Goal: Navigation & Orientation: Find specific page/section

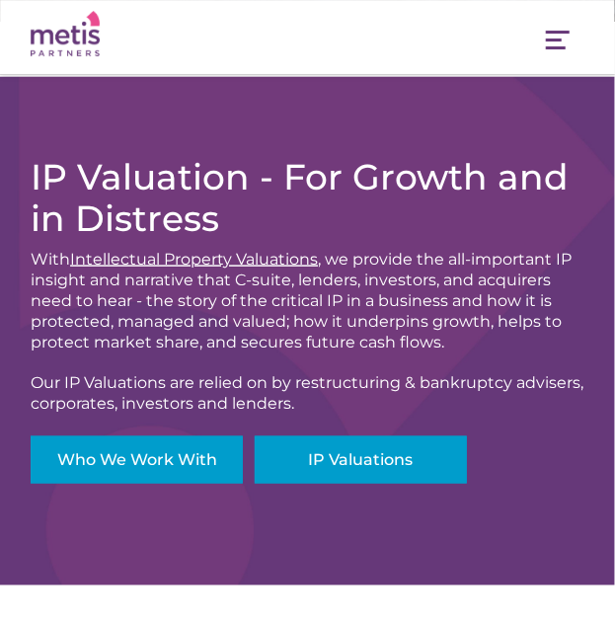
scroll to position [460, 0]
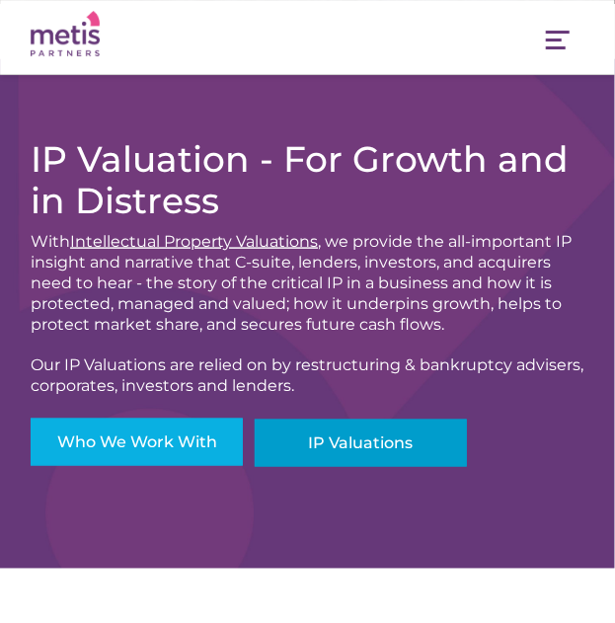
click at [182, 442] on link "Who We Work With" at bounding box center [137, 442] width 212 height 47
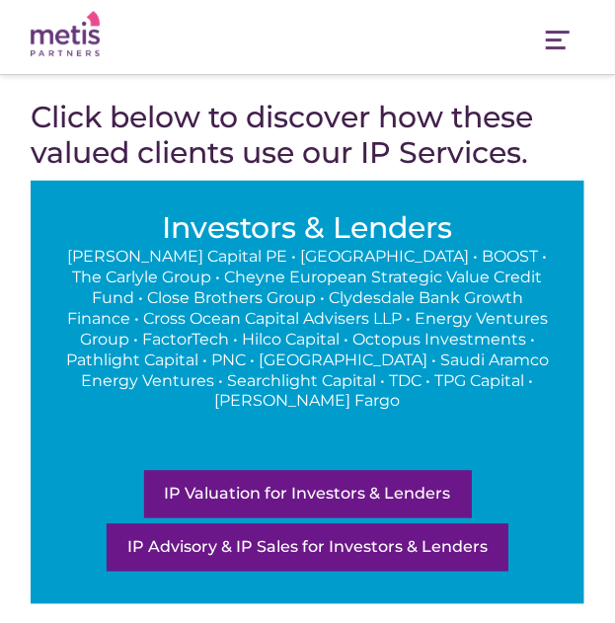
scroll to position [529, 0]
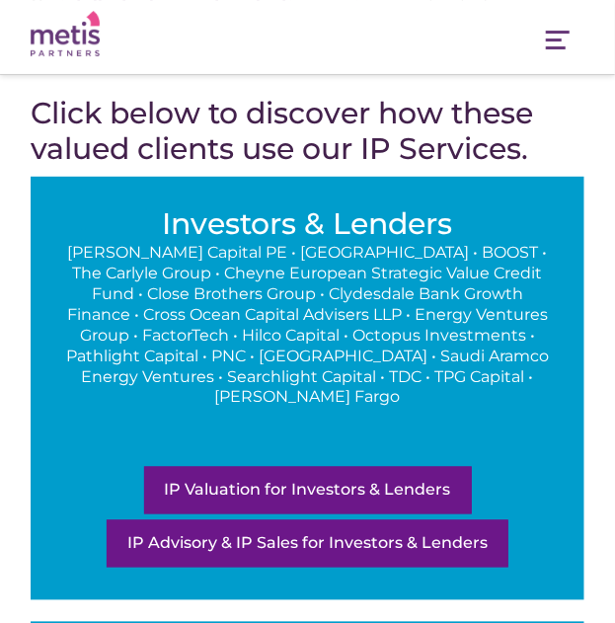
drag, startPoint x: 80, startPoint y: 285, endPoint x: 72, endPoint y: 316, distance: 31.6
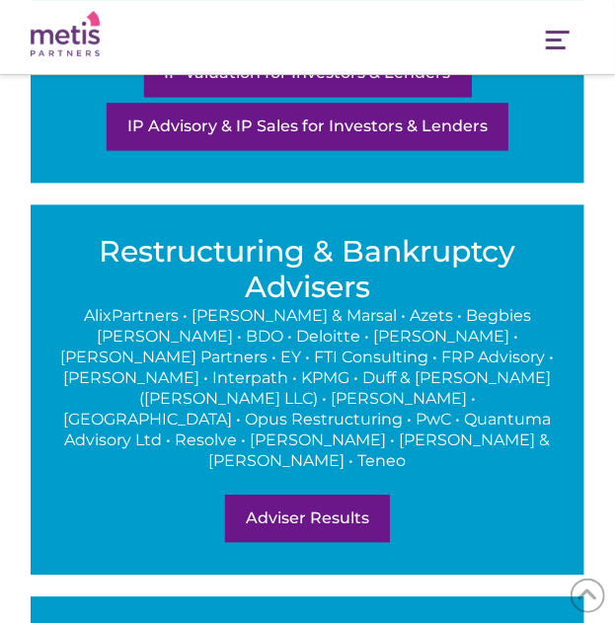
scroll to position [990, 0]
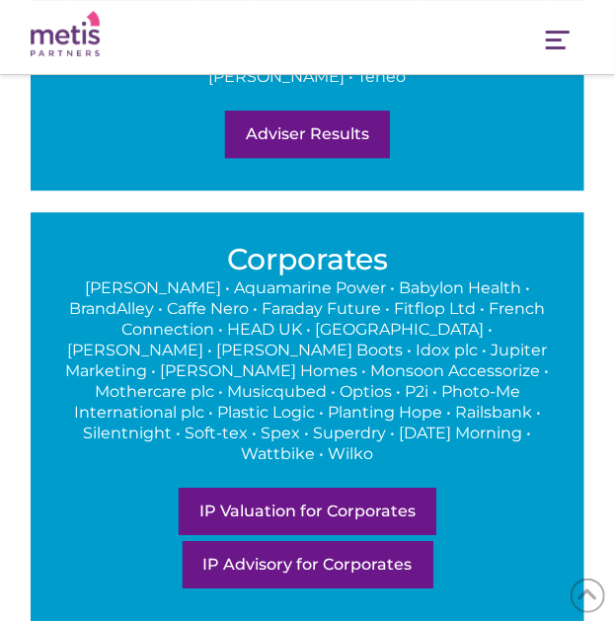
drag, startPoint x: 58, startPoint y: 322, endPoint x: 61, endPoint y: 352, distance: 29.8
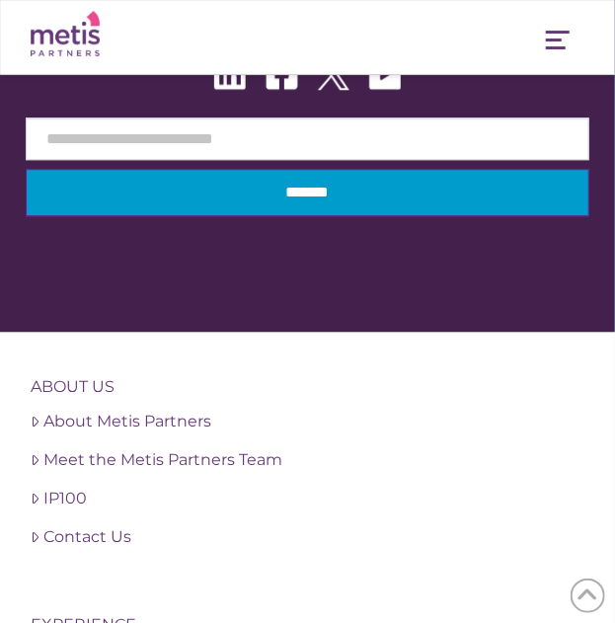
scroll to position [3178, 0]
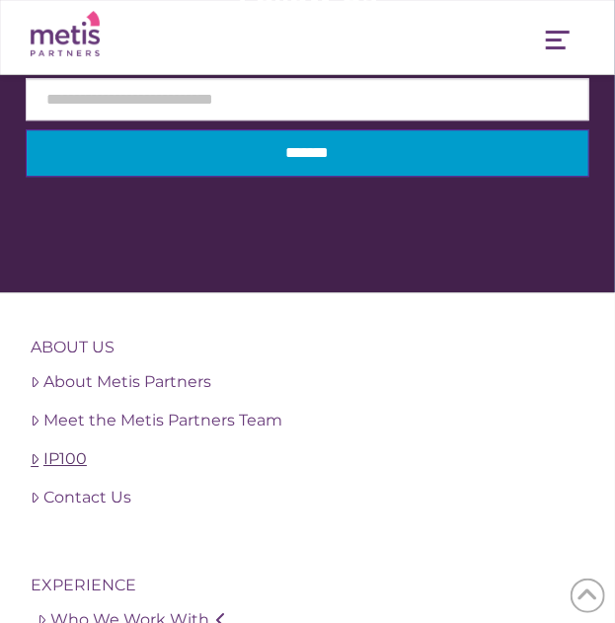
click at [43, 448] on link "IP100" at bounding box center [308, 460] width 554 height 24
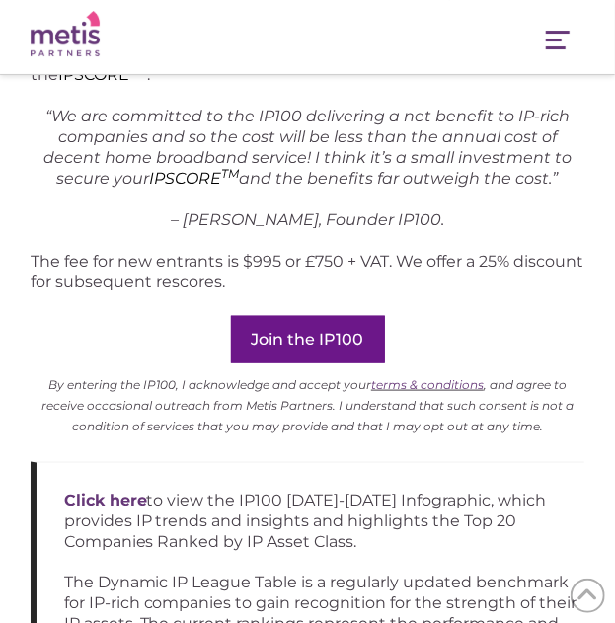
scroll to position [2173, 0]
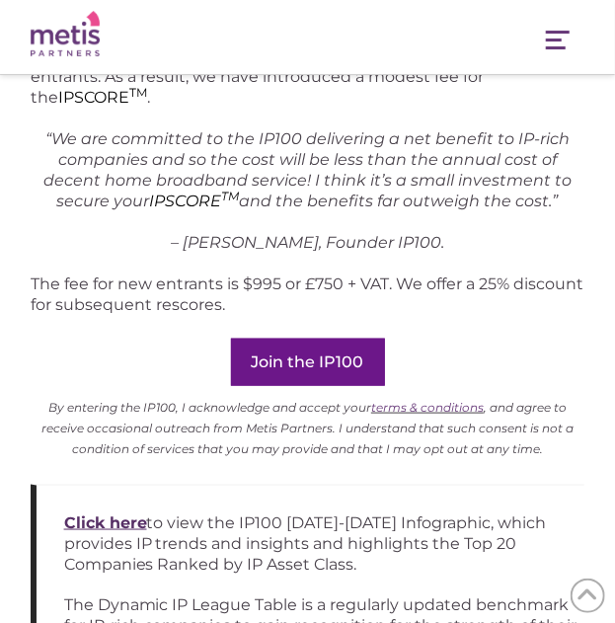
click at [129, 514] on strong "Click here" at bounding box center [105, 523] width 83 height 19
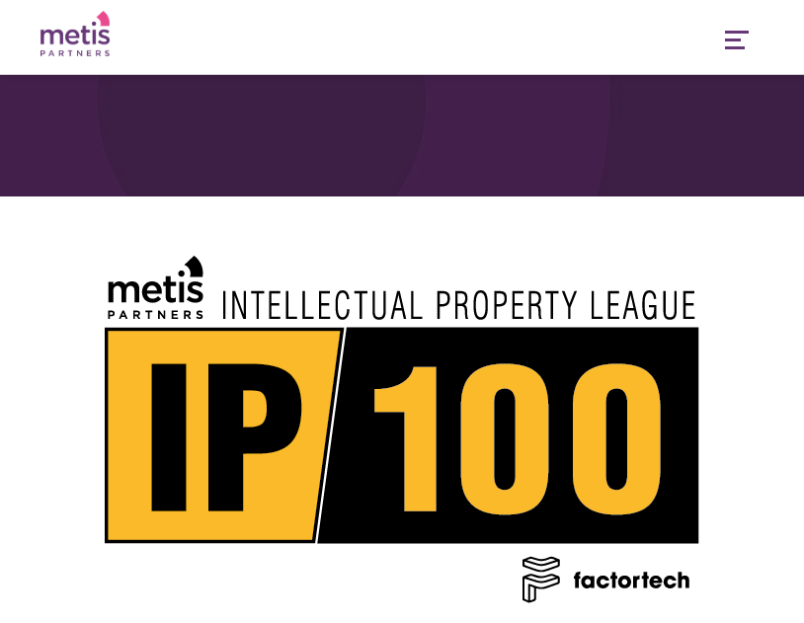
scroll to position [26, 0]
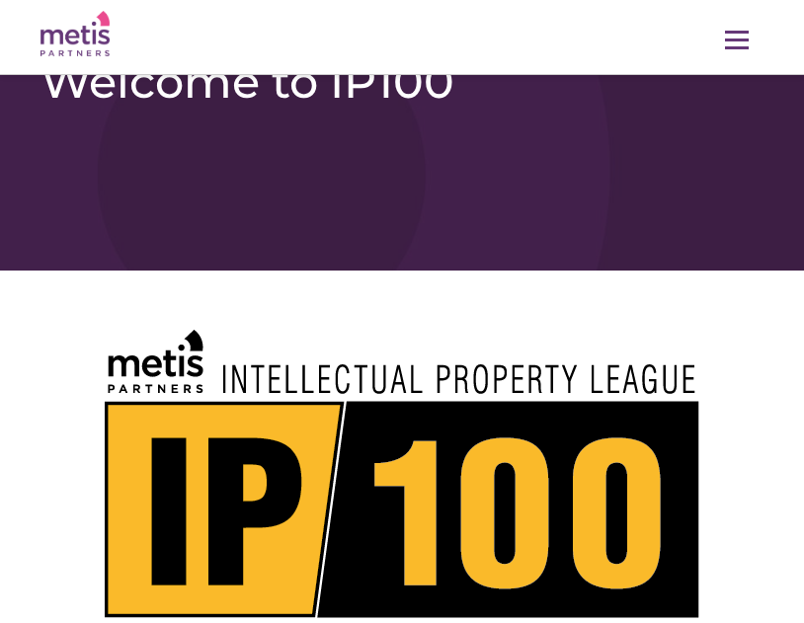
click at [614, 49] on link "Navigation" at bounding box center [736, 42] width 53 height 45
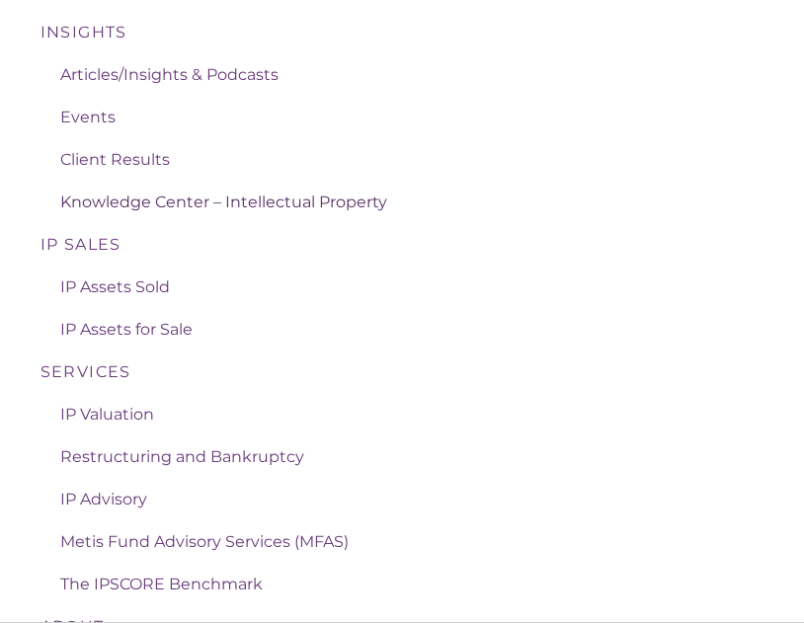
scroll to position [263, 0]
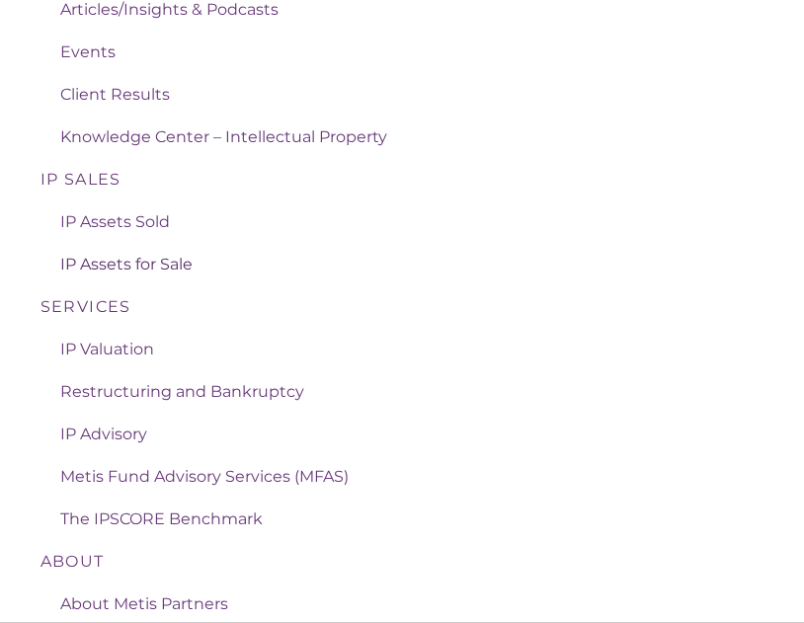
click at [170, 263] on span "IP Assets for Sale" at bounding box center [126, 264] width 132 height 19
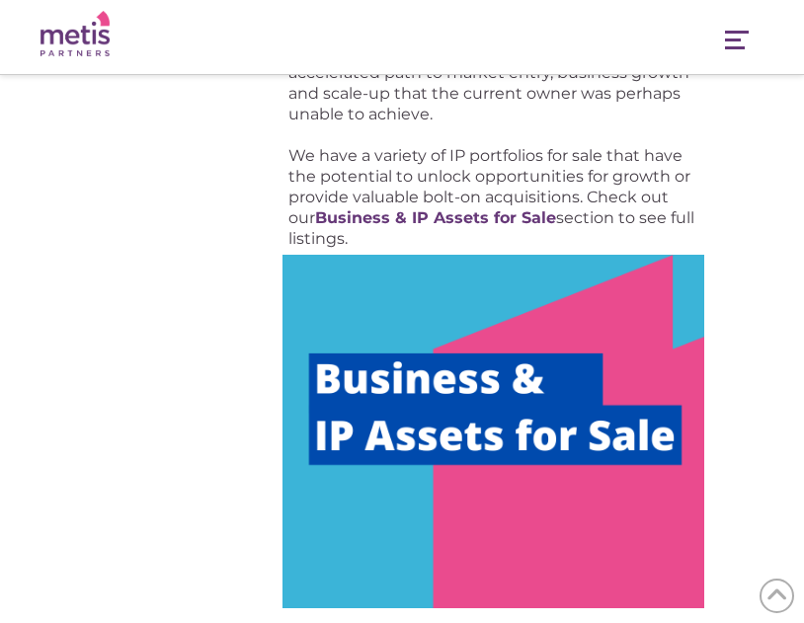
scroll to position [1213, 0]
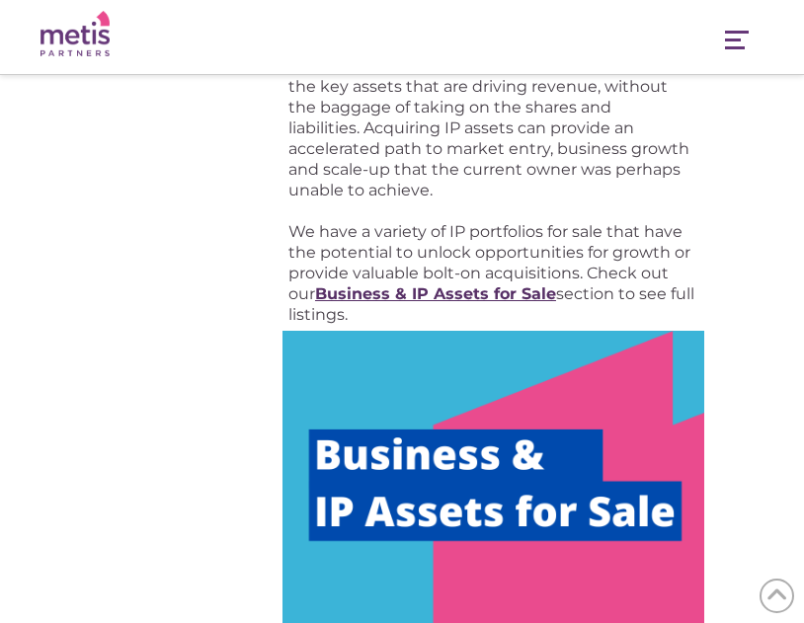
click at [532, 296] on strong "Business & IP Assets for Sale" at bounding box center [435, 294] width 241 height 19
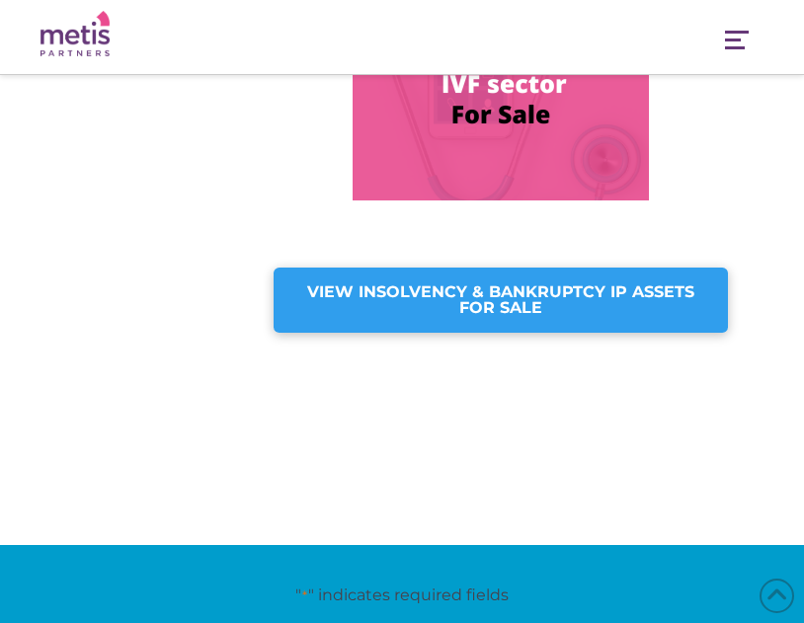
scroll to position [1632, 0]
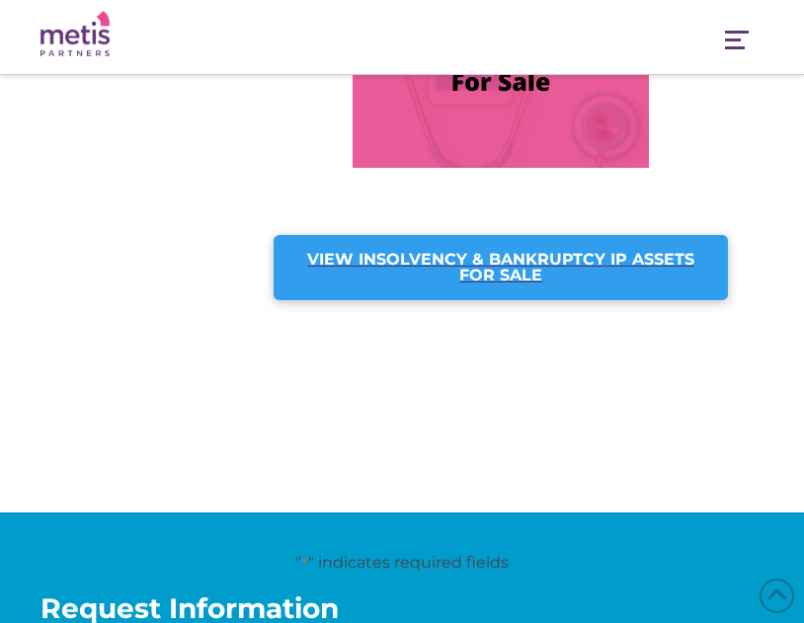
click at [675, 246] on div "VIEW INSOLVENCY & BANKRUPTCY IP ASSETS FOR SALE" at bounding box center [500, 267] width 453 height 65
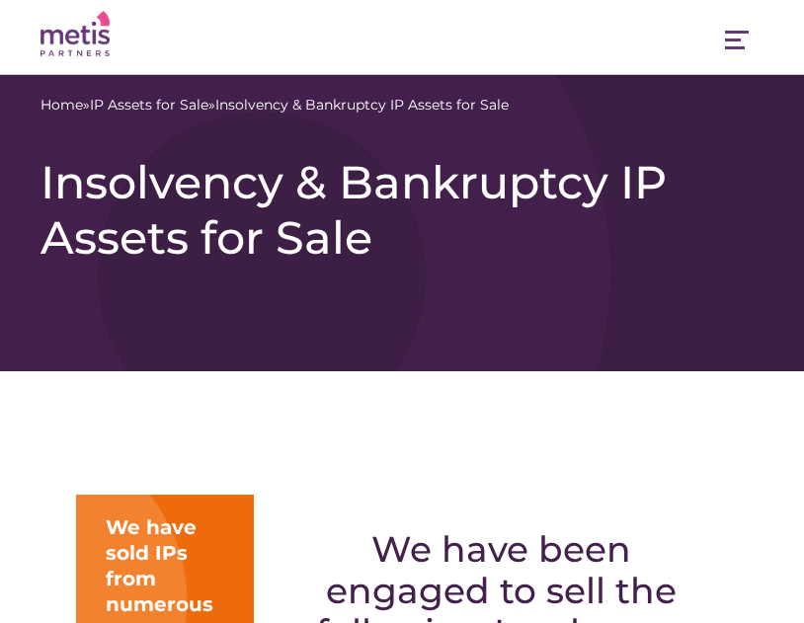
click at [96, 23] on img at bounding box center [75, 34] width 69 height 46
